Goal: Task Accomplishment & Management: Complete application form

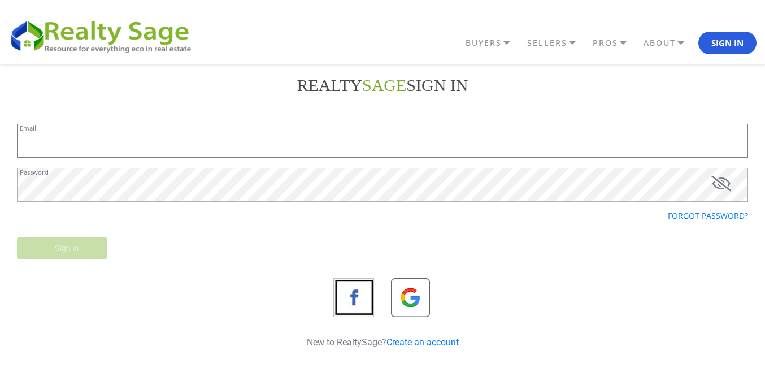
click at [273, 141] on input "Email" at bounding box center [382, 141] width 731 height 34
click at [436, 341] on link "Create an account" at bounding box center [423, 342] width 72 height 11
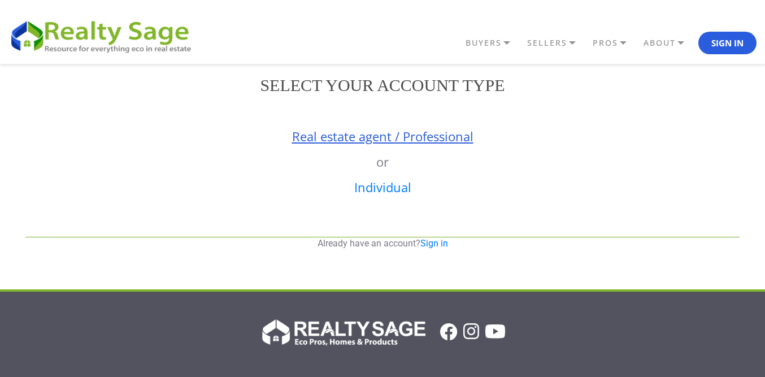
click at [406, 132] on link "Real estate agent / Professional" at bounding box center [382, 136] width 181 height 17
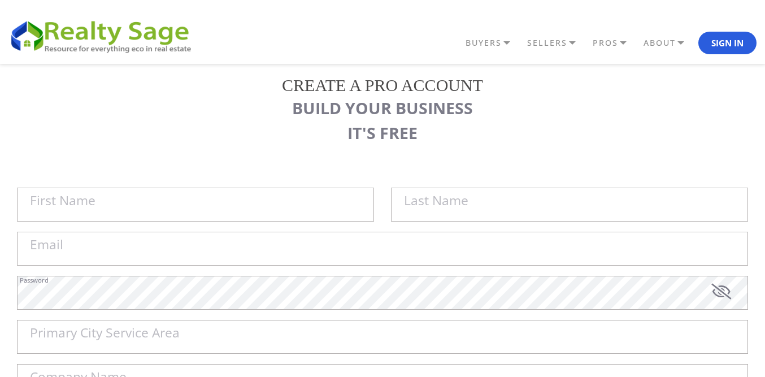
scroll to position [57, 0]
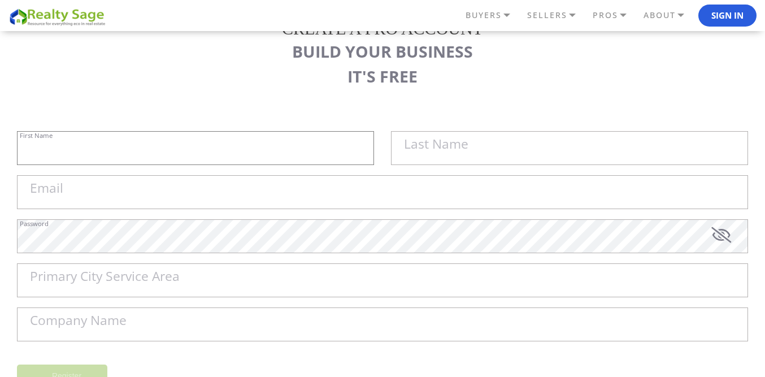
click at [212, 142] on input "First Name" at bounding box center [195, 148] width 357 height 34
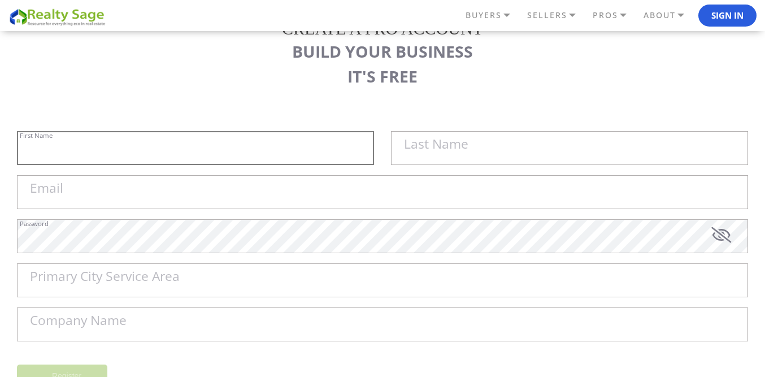
paste input "Sell My House Fast [US_STATE] |"
type input "Sell My House Fast [US_STATE] |"
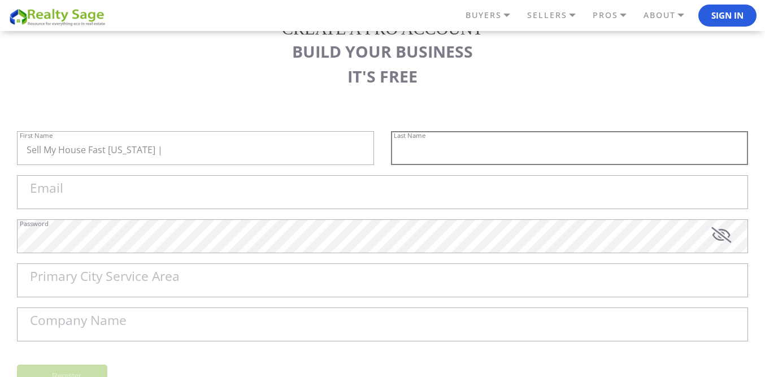
paste input "As Is Cash Home Buyers Chesapeake"
type input "As Is Cash Home Buyers Chesapeake"
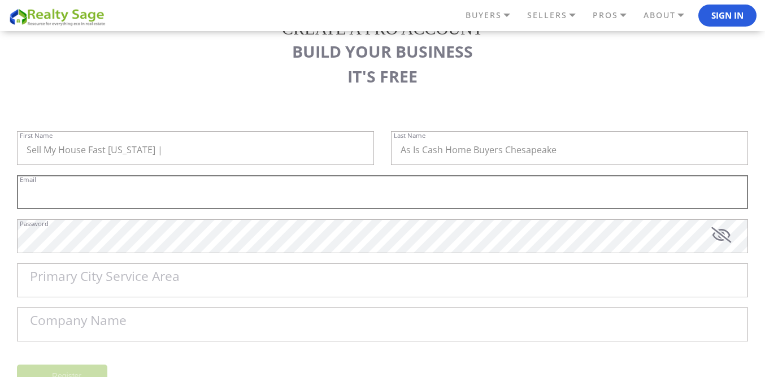
paste input "[EMAIL_ADDRESS][DOMAIN_NAME]"
type input "[EMAIL_ADDRESS][DOMAIN_NAME]"
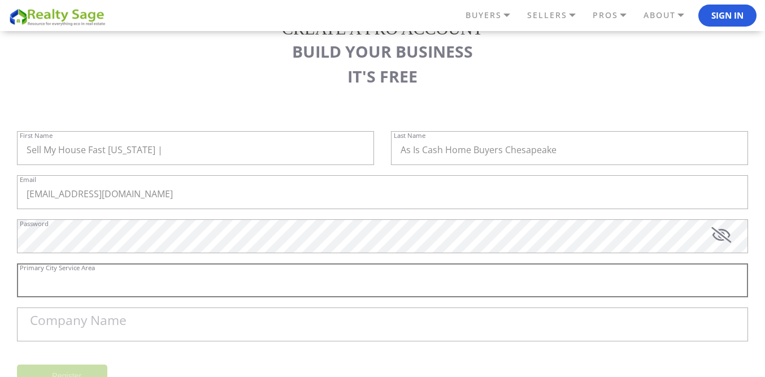
paste input "Chesapeake"
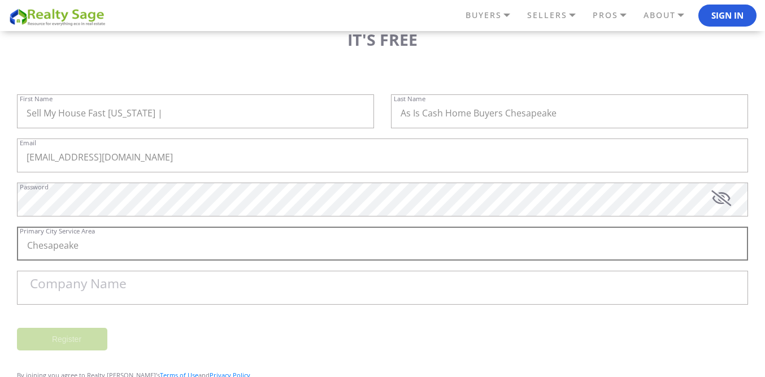
scroll to position [113, 0]
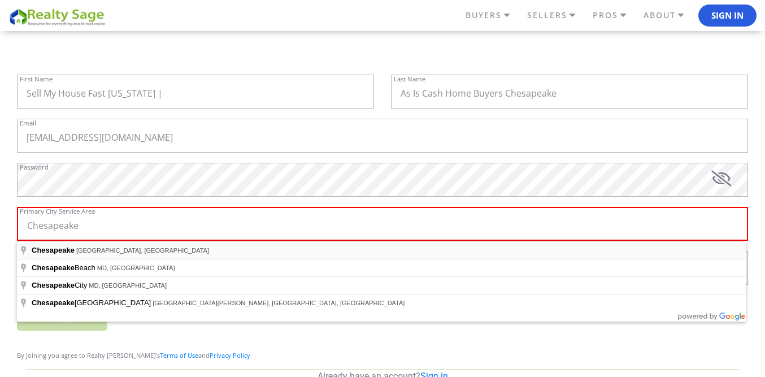
type input "[GEOGRAPHIC_DATA], [GEOGRAPHIC_DATA], [GEOGRAPHIC_DATA]"
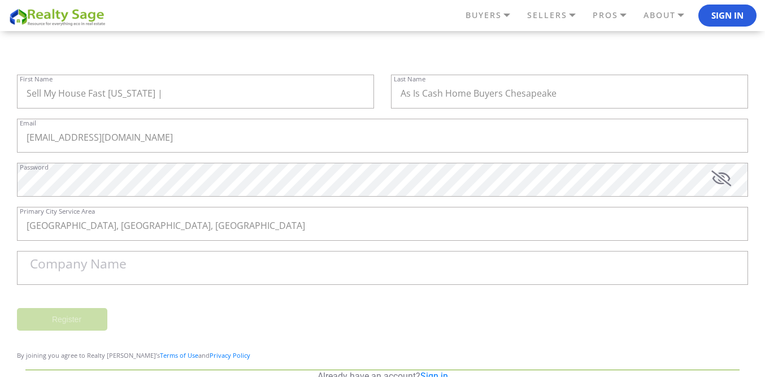
click at [114, 261] on label "Company Name" at bounding box center [78, 264] width 97 height 13
click at [114, 261] on input "Company Name" at bounding box center [382, 268] width 731 height 34
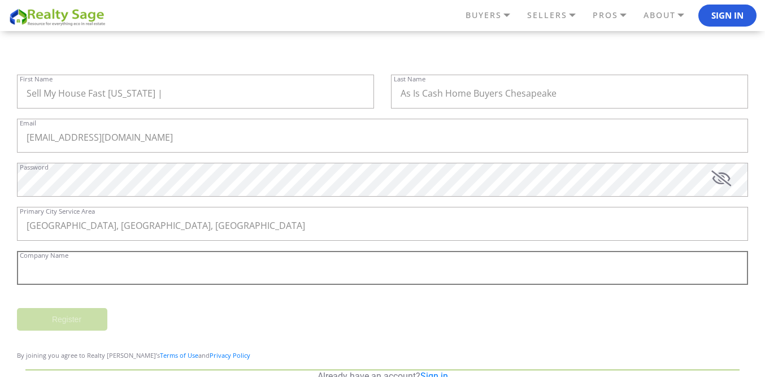
paste input "Sell My House Fast [US_STATE] | As Is Cash Home Buyers Chesapeake"
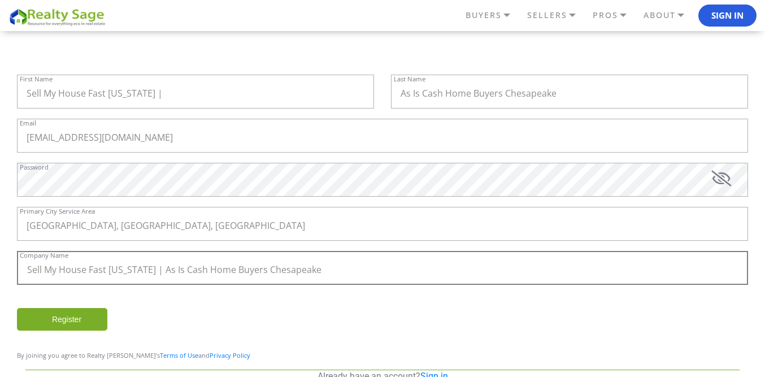
type input "Sell My House Fast [US_STATE] | As Is Cash Home Buyers Chesapeake"
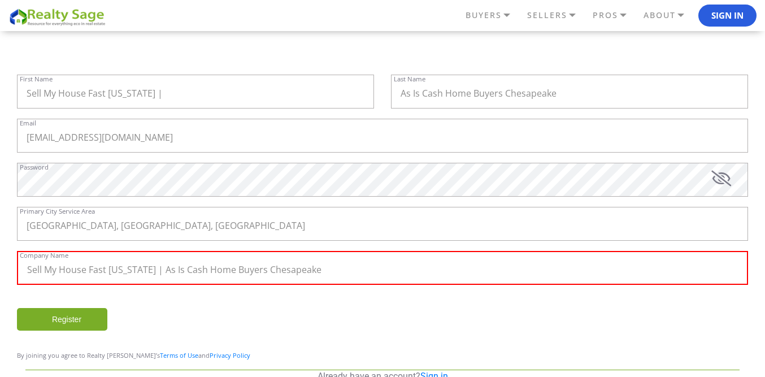
click at [210, 308] on div "Register" at bounding box center [382, 324] width 748 height 33
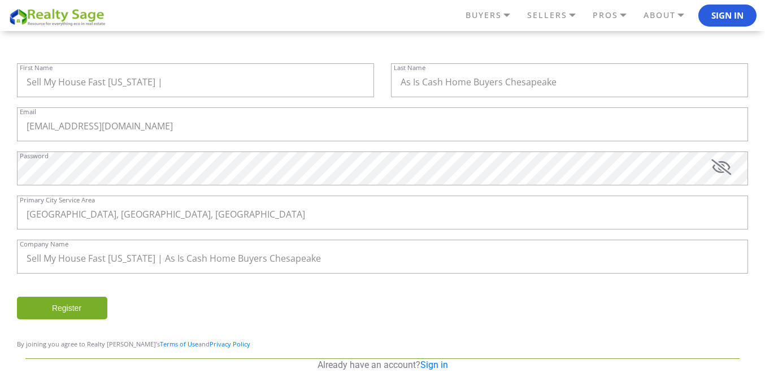
scroll to position [131, 0]
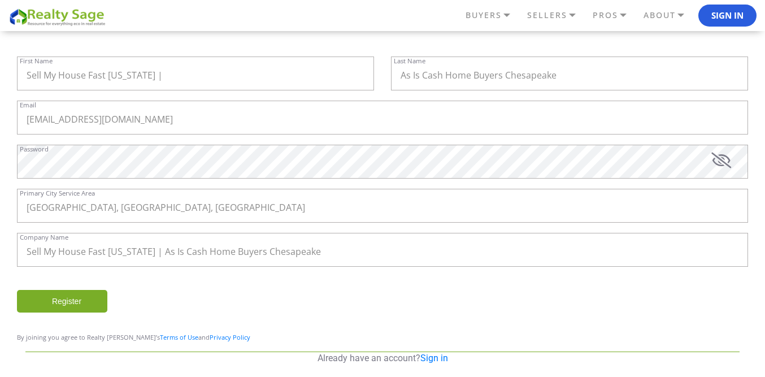
click at [89, 297] on input "Register" at bounding box center [62, 301] width 90 height 23
